Goal: Task Accomplishment & Management: Use online tool/utility

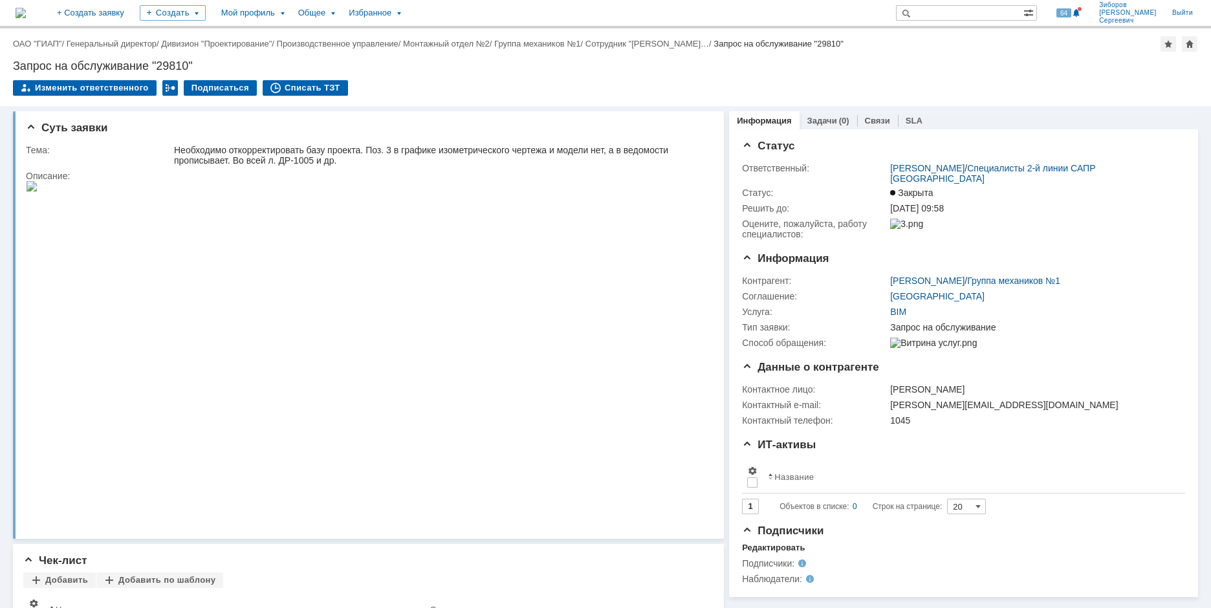
click at [26, 14] on img at bounding box center [21, 13] width 10 height 10
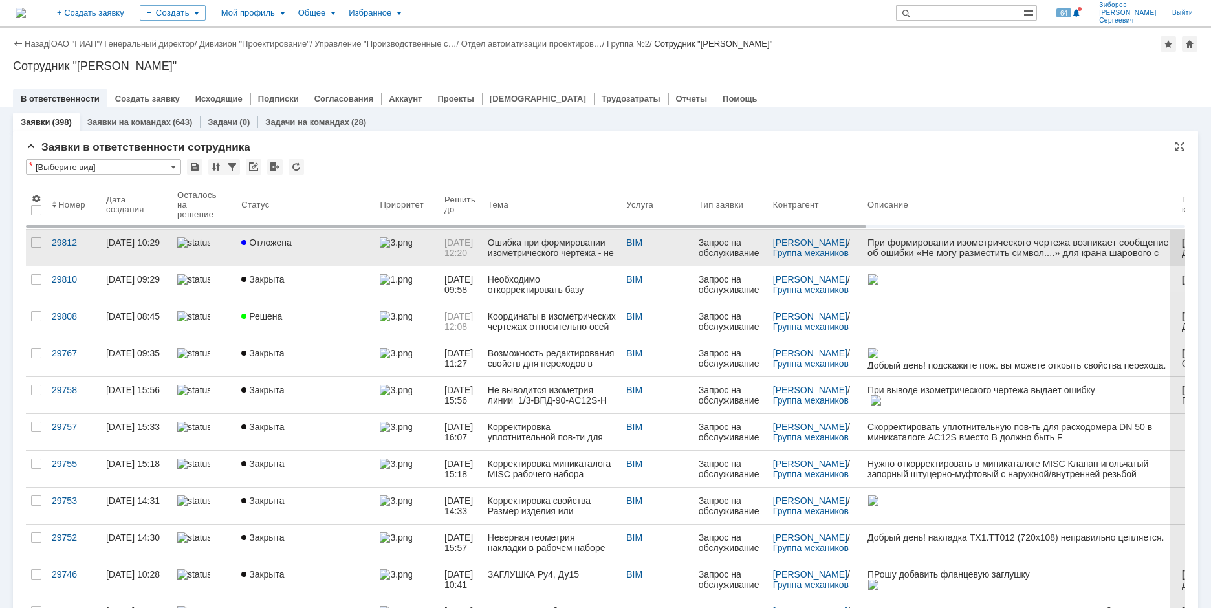
click at [291, 247] on div "Отложена" at bounding box center [305, 242] width 128 height 10
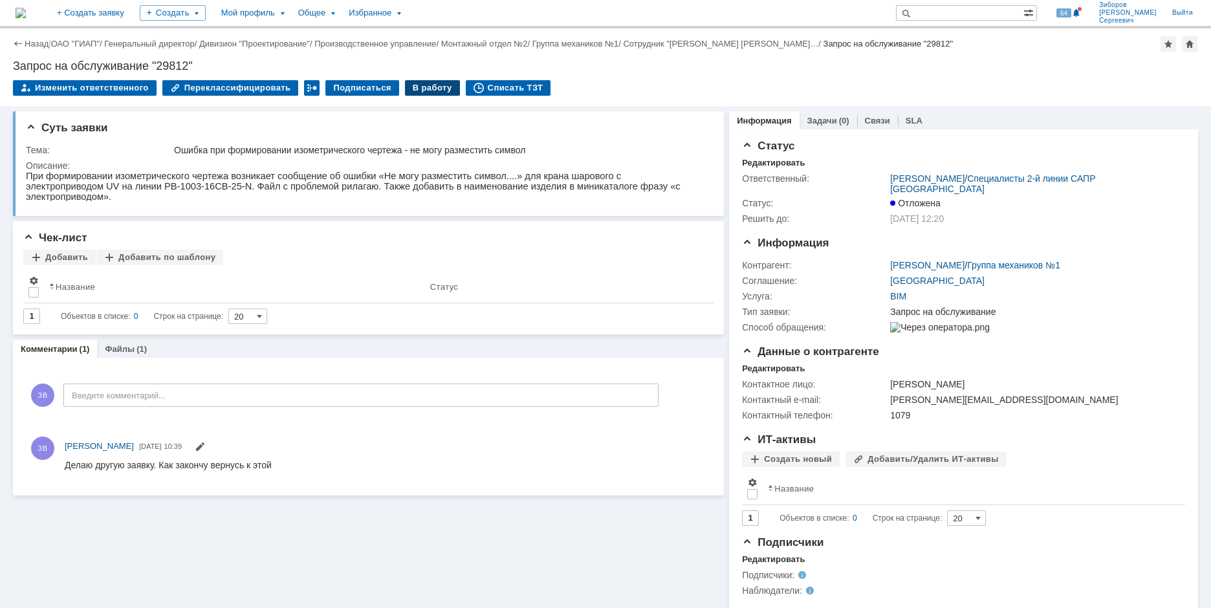
click at [409, 87] on div "В работу" at bounding box center [432, 88] width 55 height 16
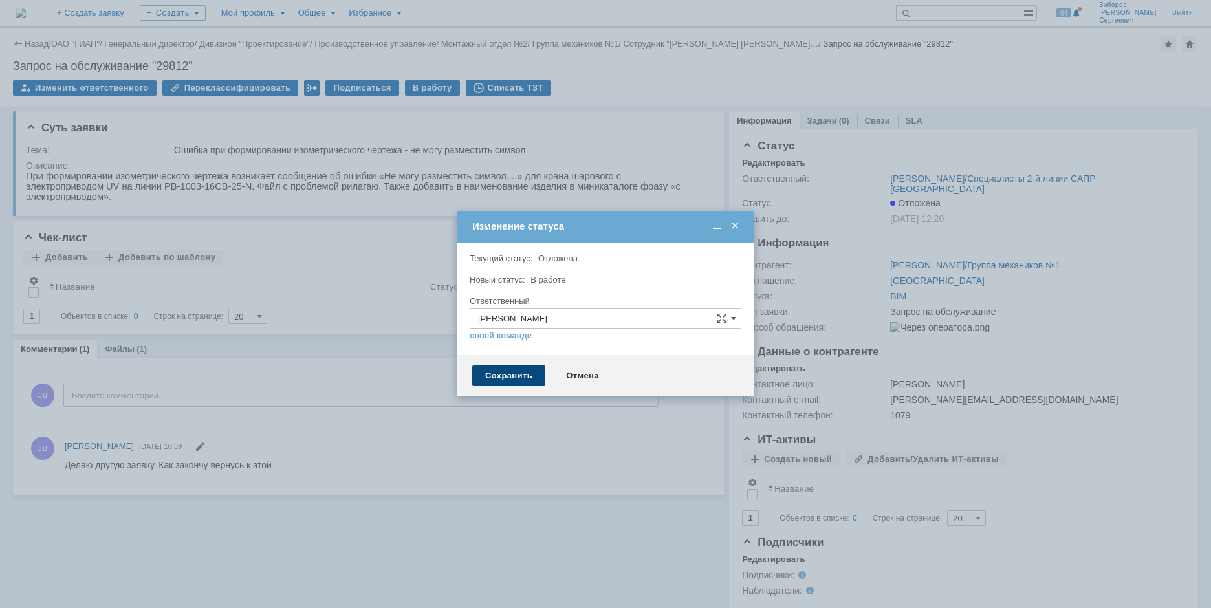
click at [519, 375] on div "Сохранить" at bounding box center [508, 376] width 73 height 21
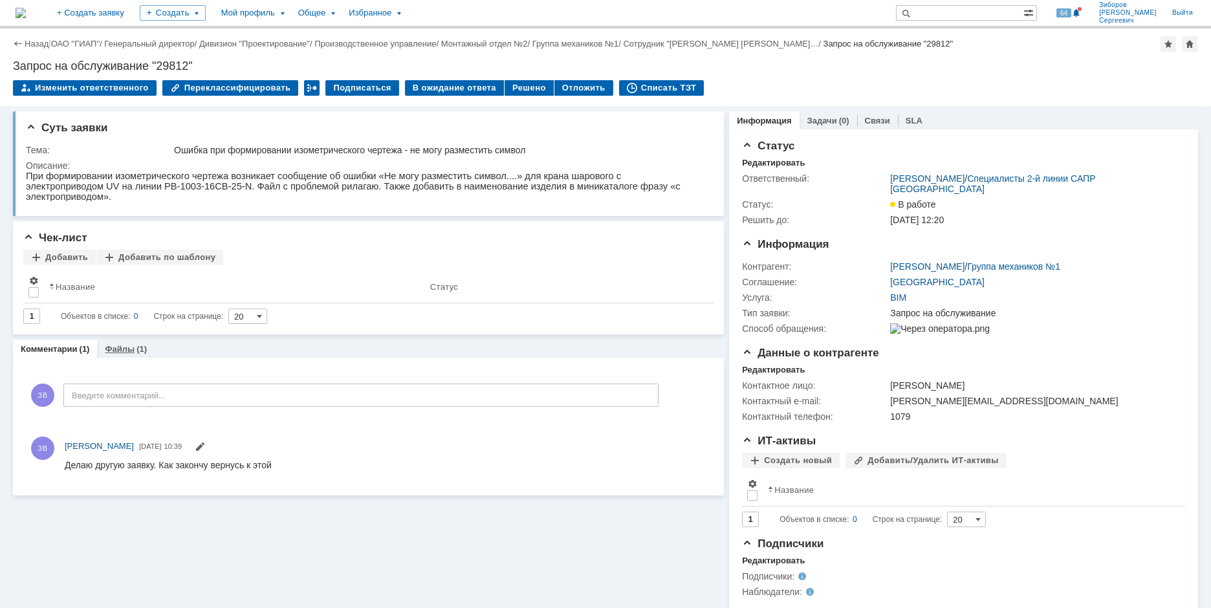
click at [118, 345] on link "Файлы" at bounding box center [120, 349] width 30 height 10
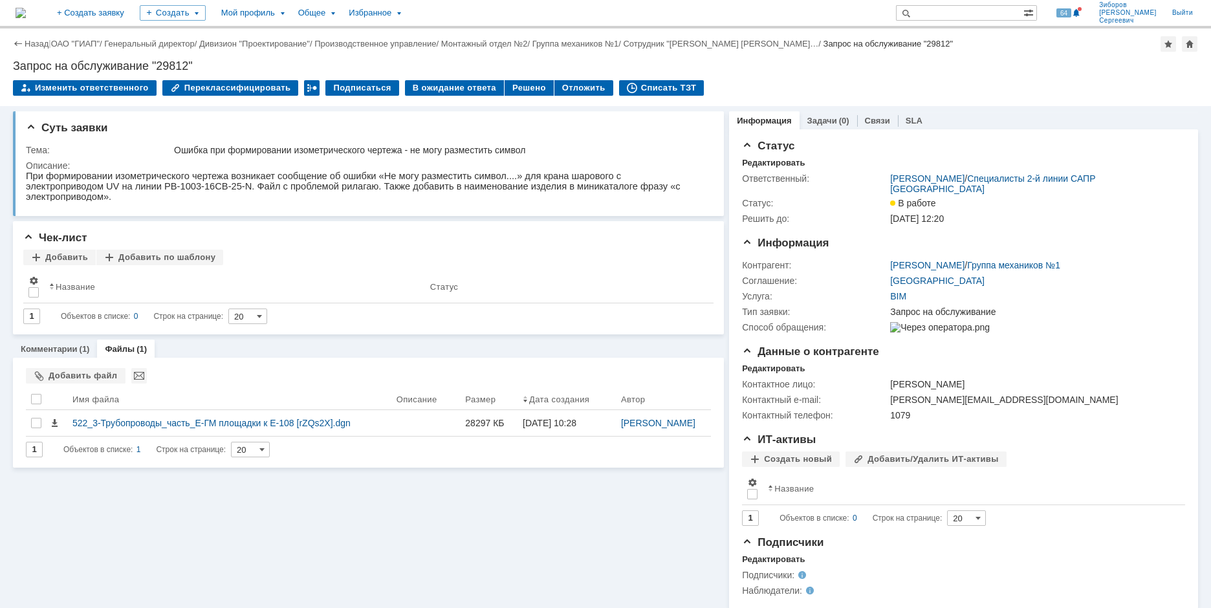
click at [26, 12] on img at bounding box center [21, 13] width 10 height 10
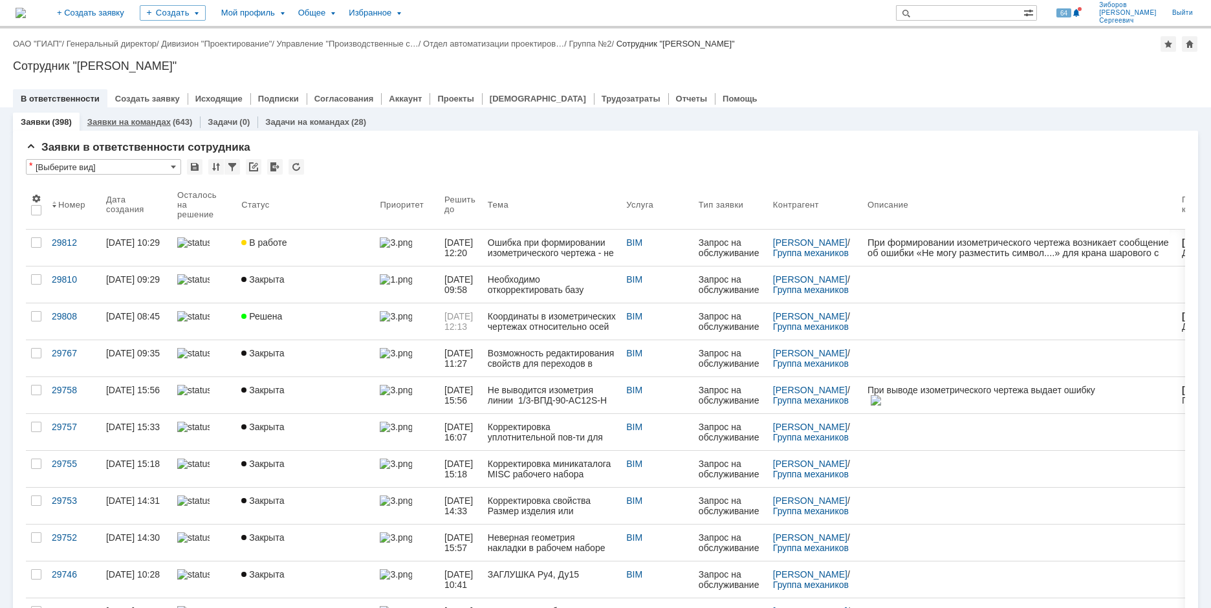
click at [148, 119] on link "Заявки на командах" at bounding box center [128, 122] width 83 height 10
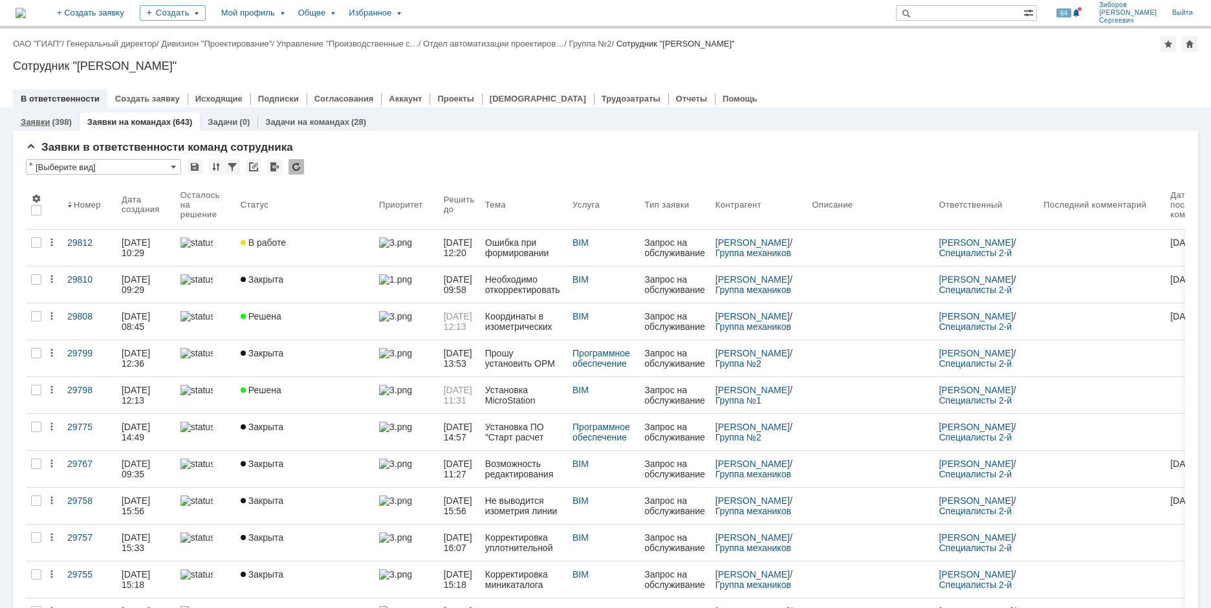
click at [52, 121] on div "(398)" at bounding box center [61, 122] width 19 height 10
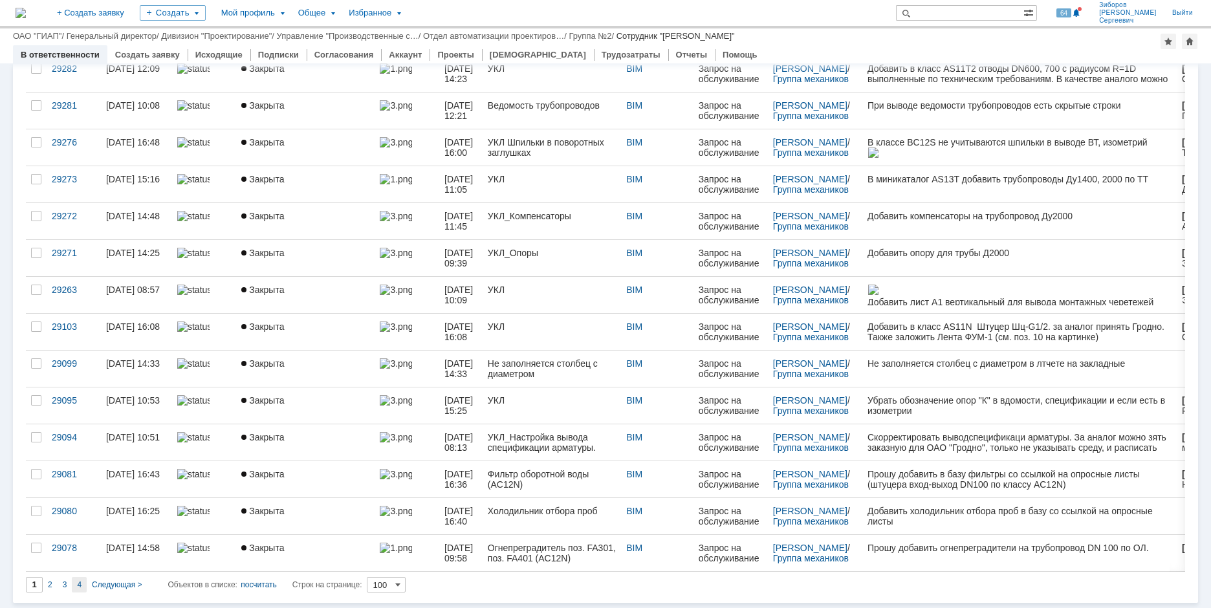
click at [79, 582] on span "4" at bounding box center [79, 584] width 5 height 9
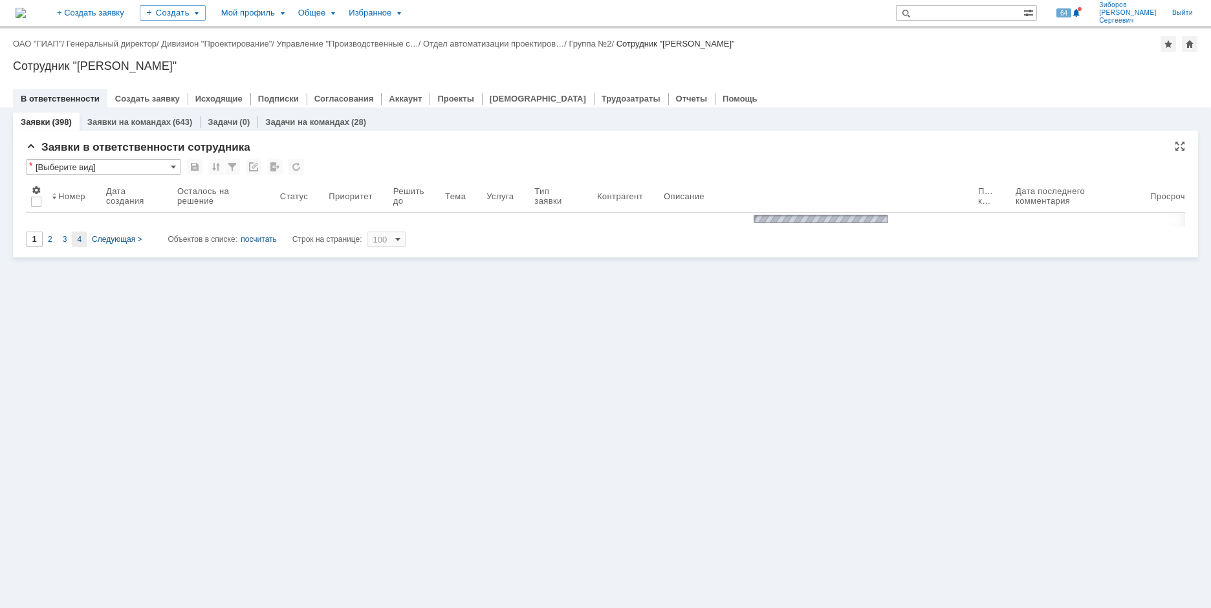
type input "4"
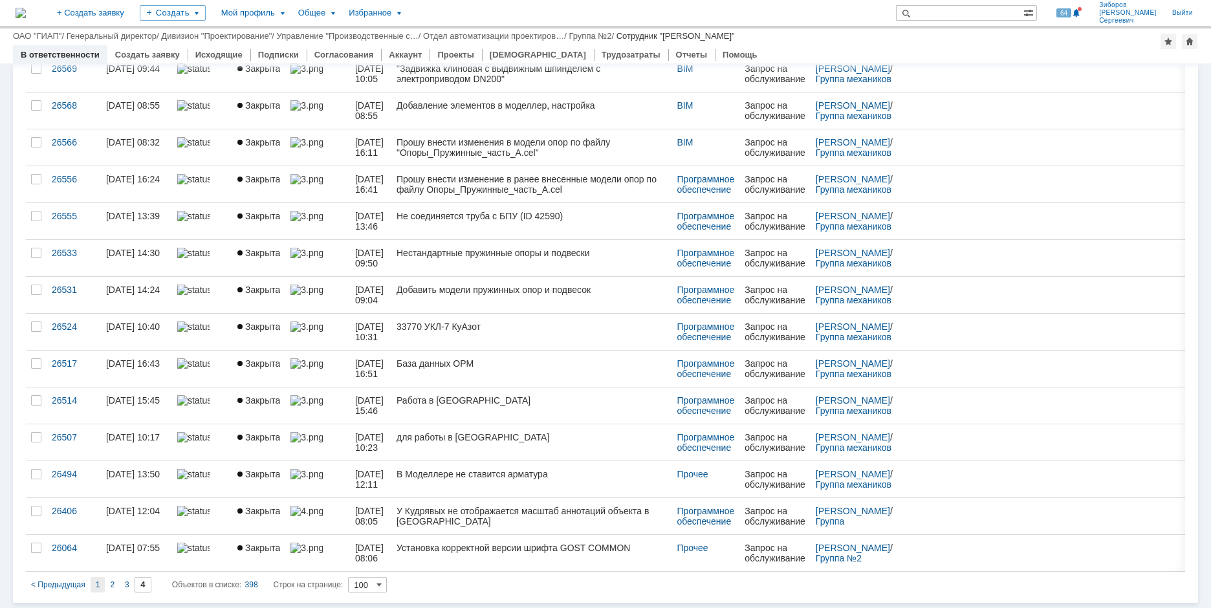
click at [97, 585] on span "1" at bounding box center [98, 584] width 5 height 9
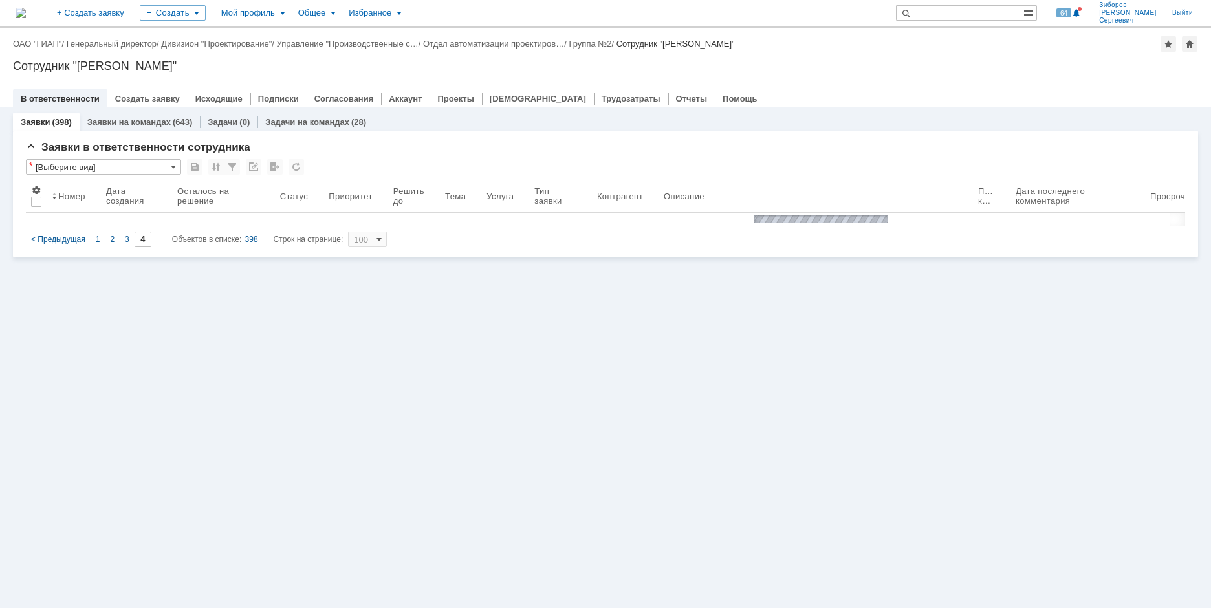
type input "1"
